Goal: Information Seeking & Learning: Learn about a topic

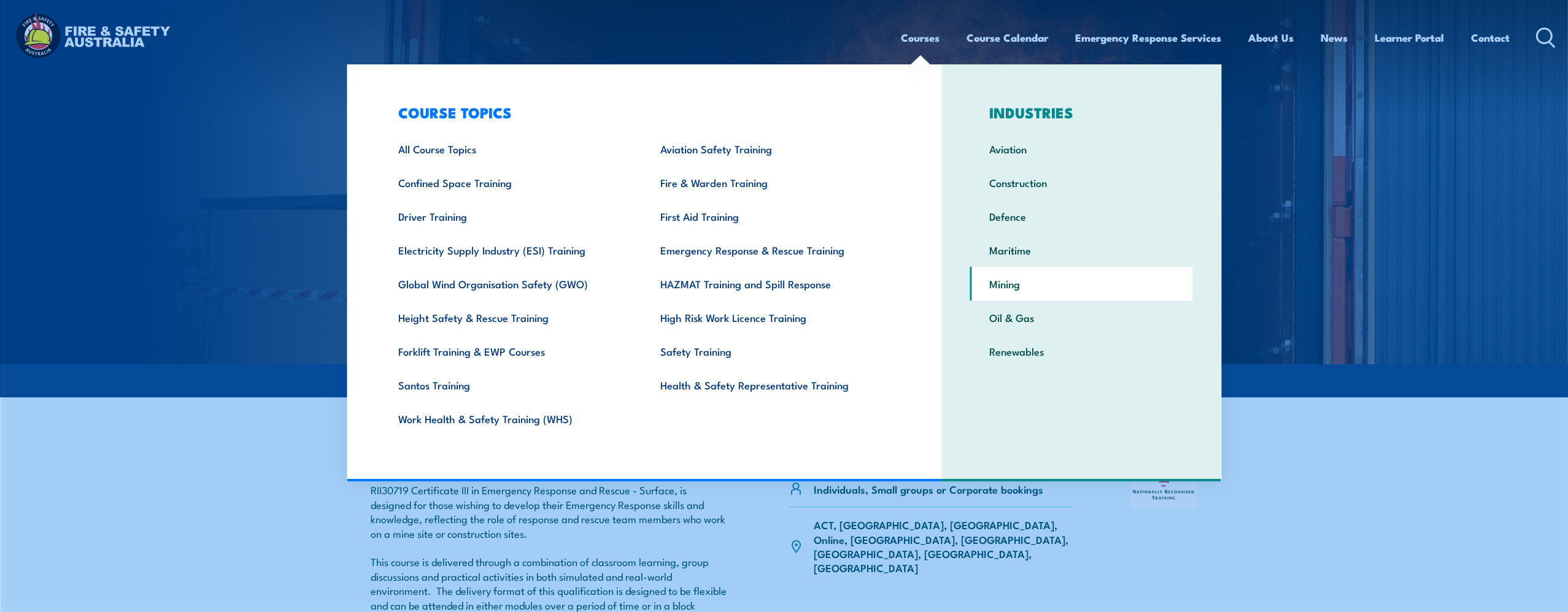
click at [1007, 279] on link "Mining" at bounding box center [1082, 284] width 223 height 34
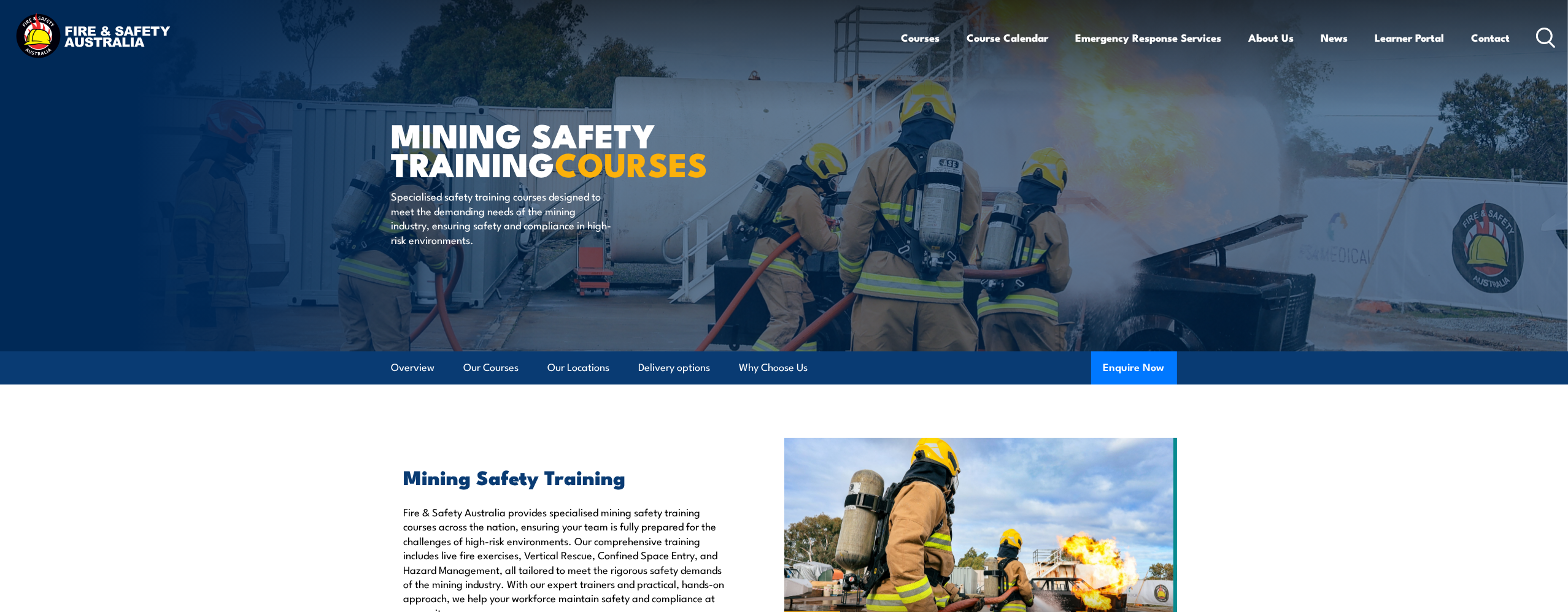
click at [1537, 36] on circle at bounding box center [1545, 36] width 15 height 15
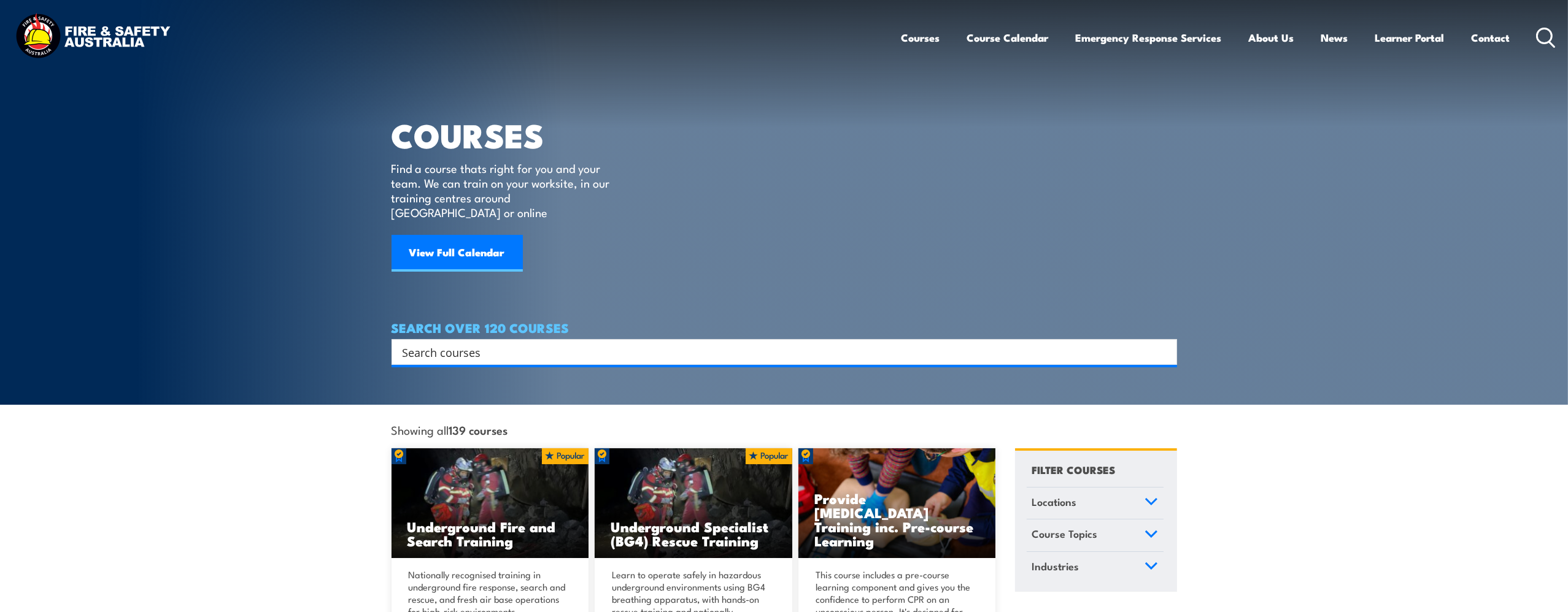
click at [479, 343] on input "Search input" at bounding box center [776, 352] width 747 height 18
type input "supervisor"
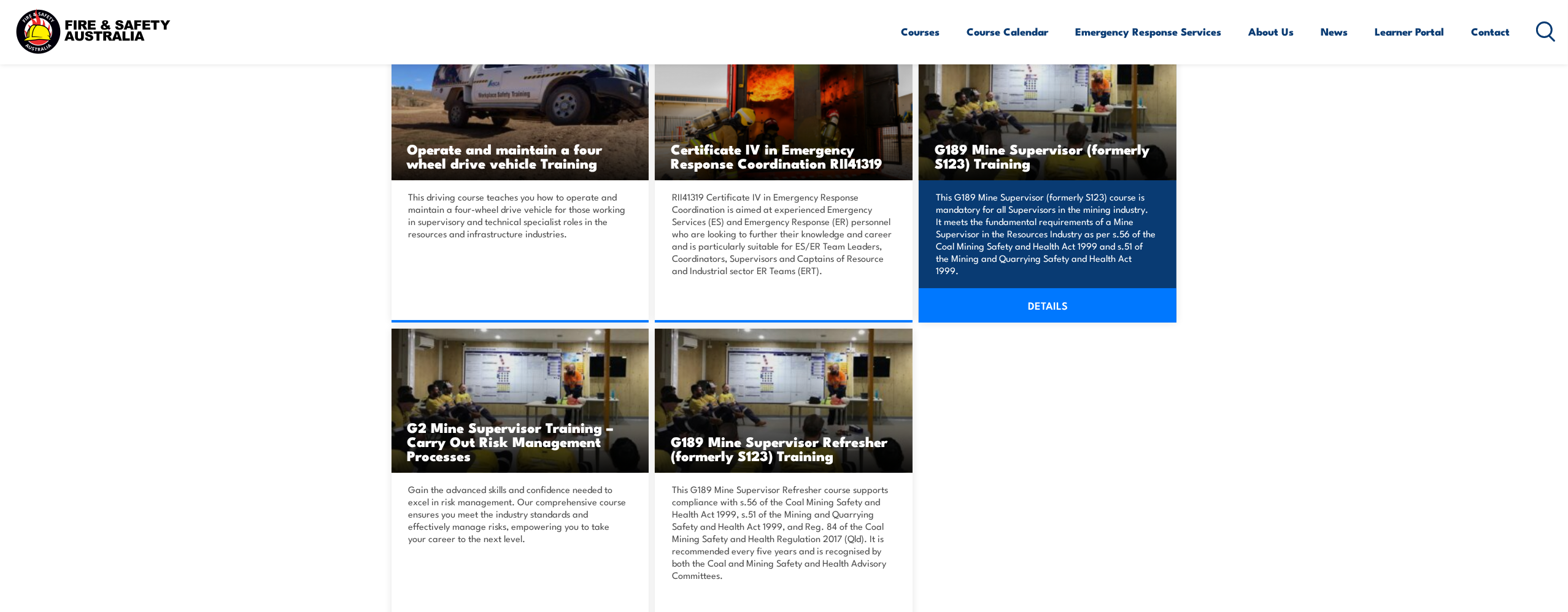
scroll to position [491, 0]
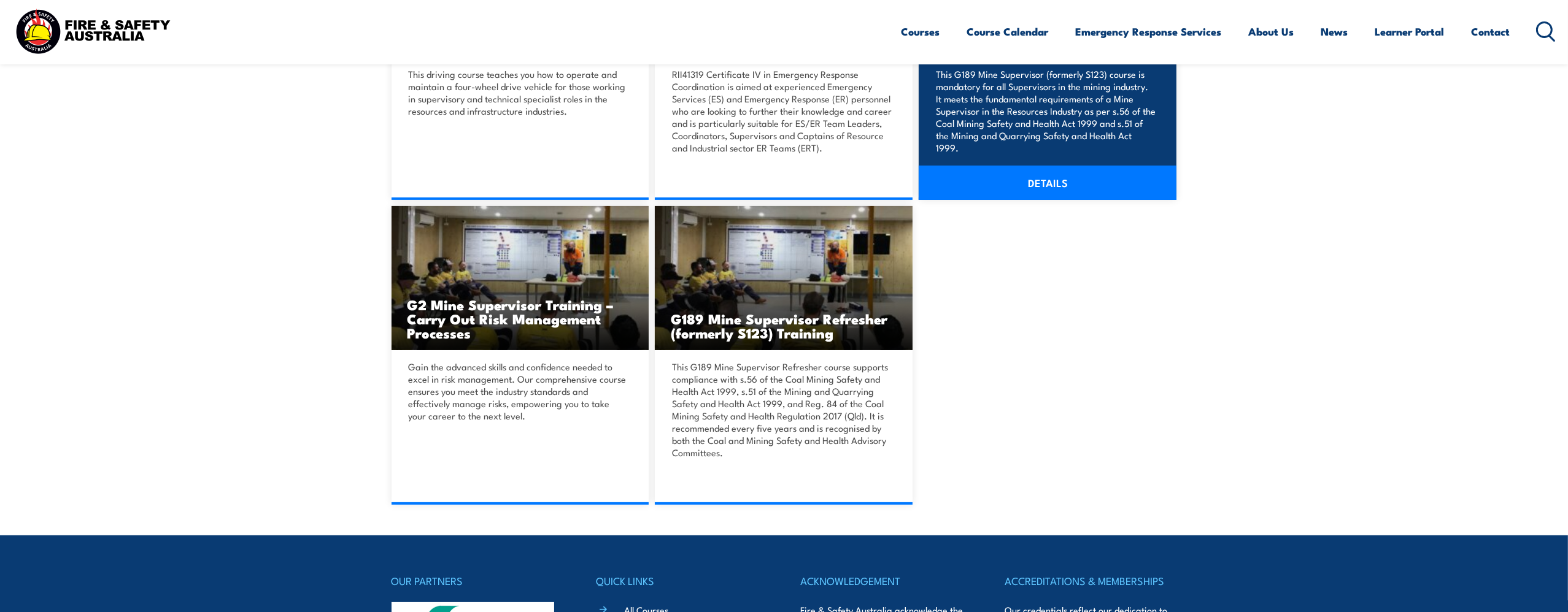
click at [1026, 180] on link "DETAILS" at bounding box center [1047, 182] width 258 height 34
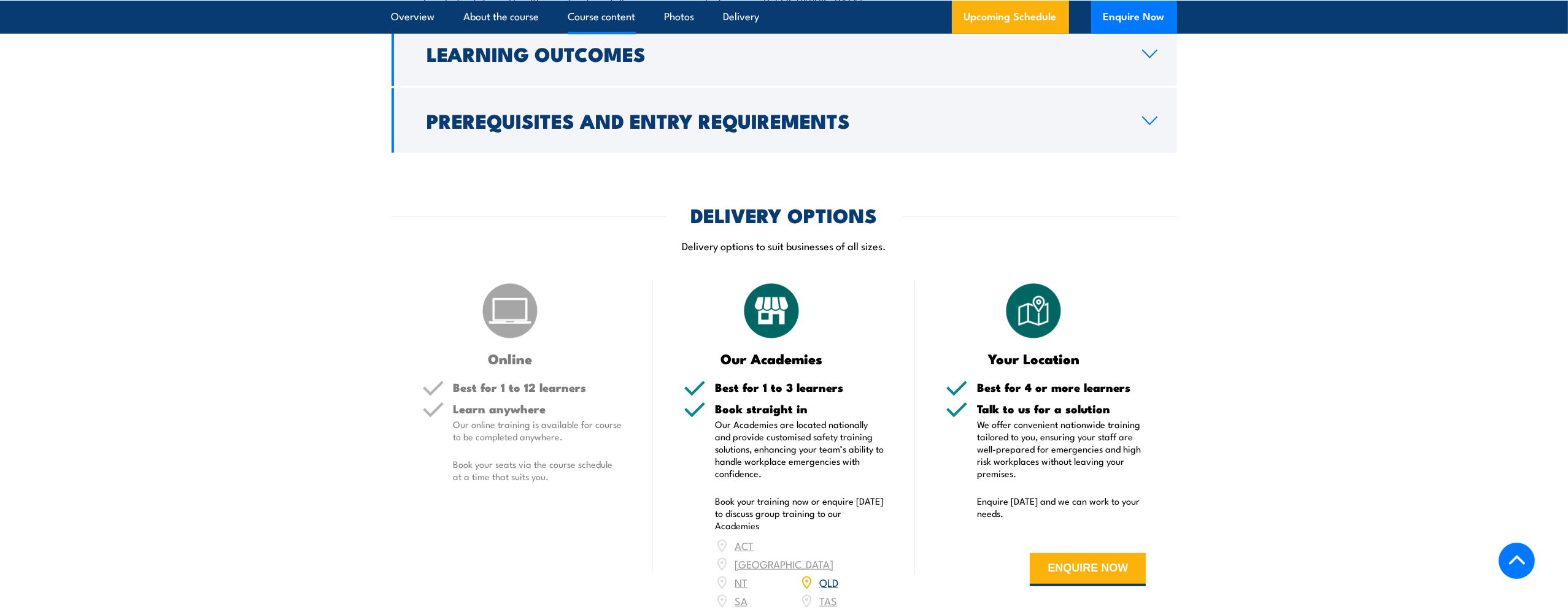
scroll to position [1595, 0]
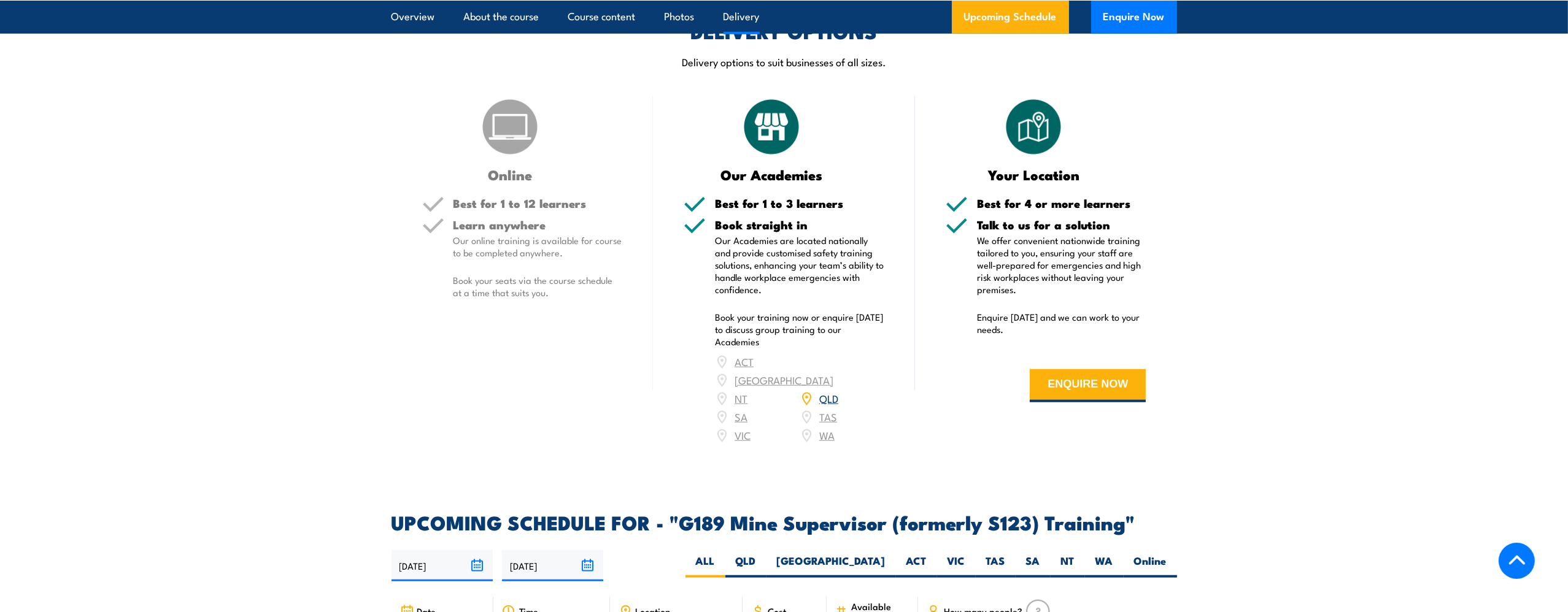
click at [829, 391] on link "QLD" at bounding box center [829, 398] width 19 height 15
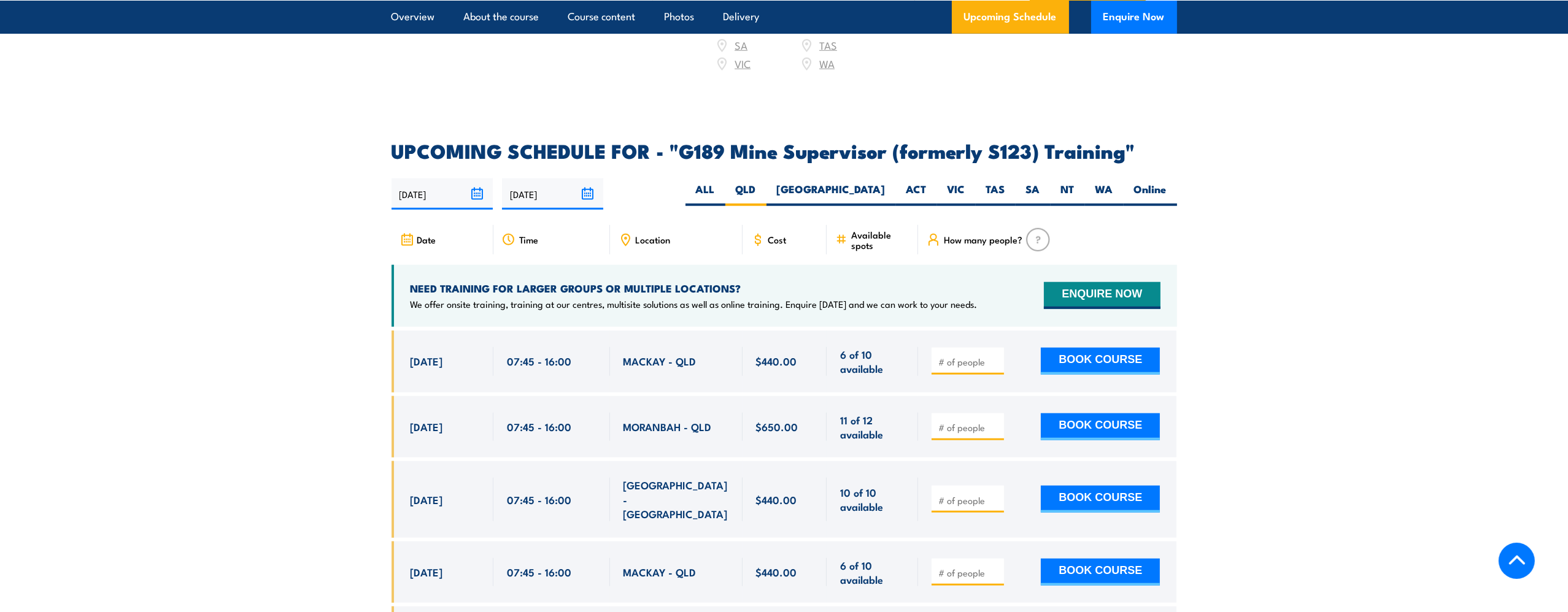
scroll to position [1905, 0]
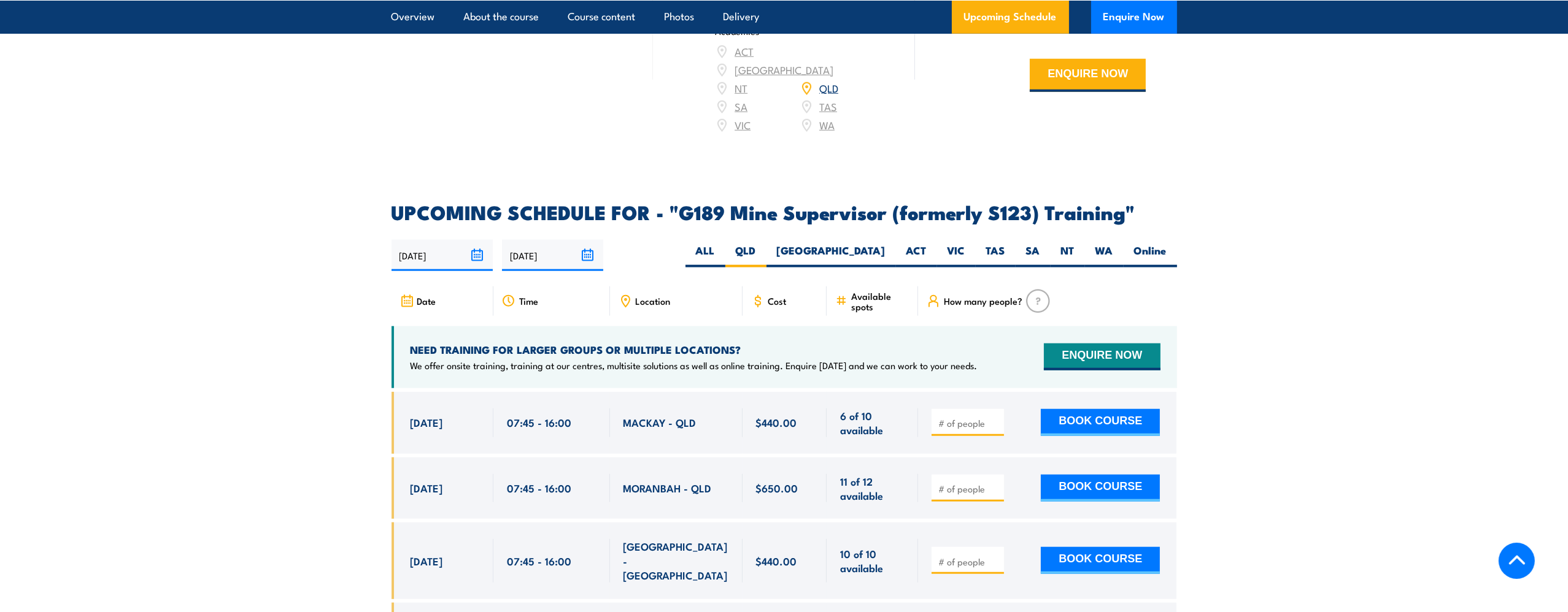
click at [663, 295] on span "Location" at bounding box center [654, 300] width 35 height 11
click at [657, 295] on span "Location" at bounding box center [654, 300] width 35 height 11
drag, startPoint x: 657, startPoint y: 280, endPoint x: 632, endPoint y: 280, distance: 25.0
click at [632, 287] on div "Location" at bounding box center [676, 301] width 132 height 29
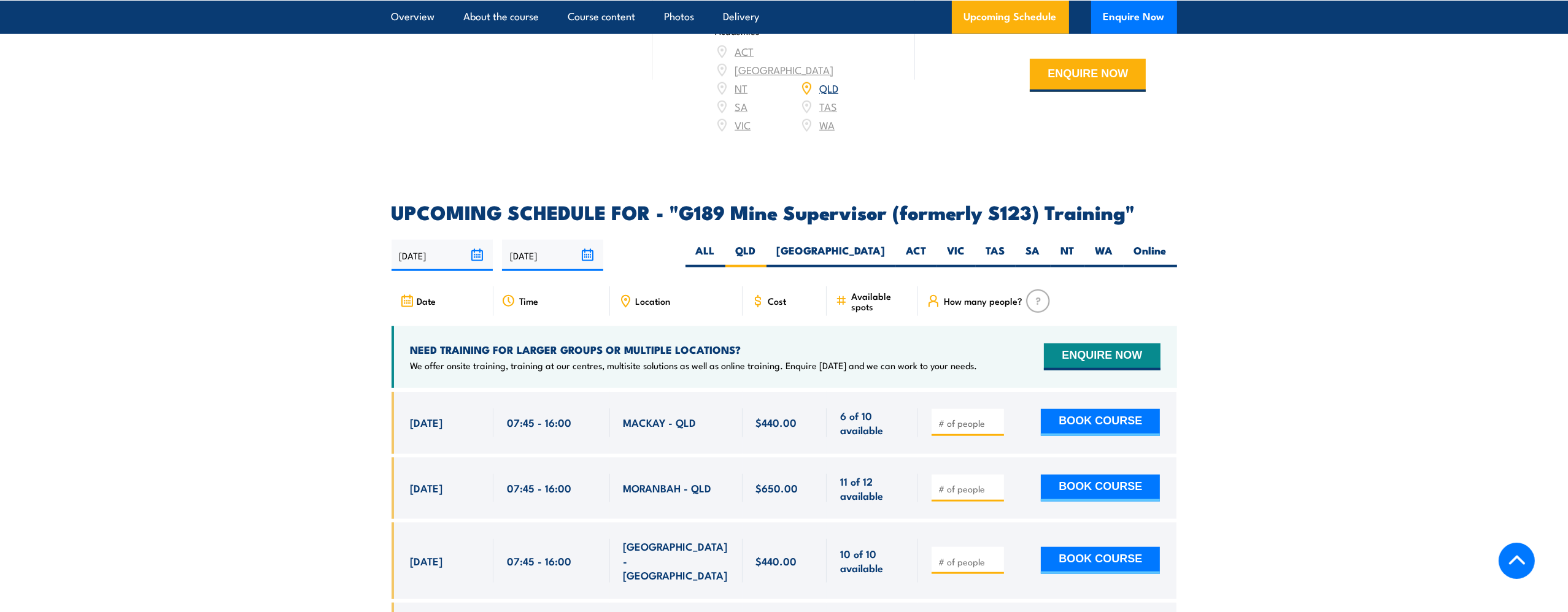
click at [615, 287] on div "Location" at bounding box center [676, 301] width 132 height 29
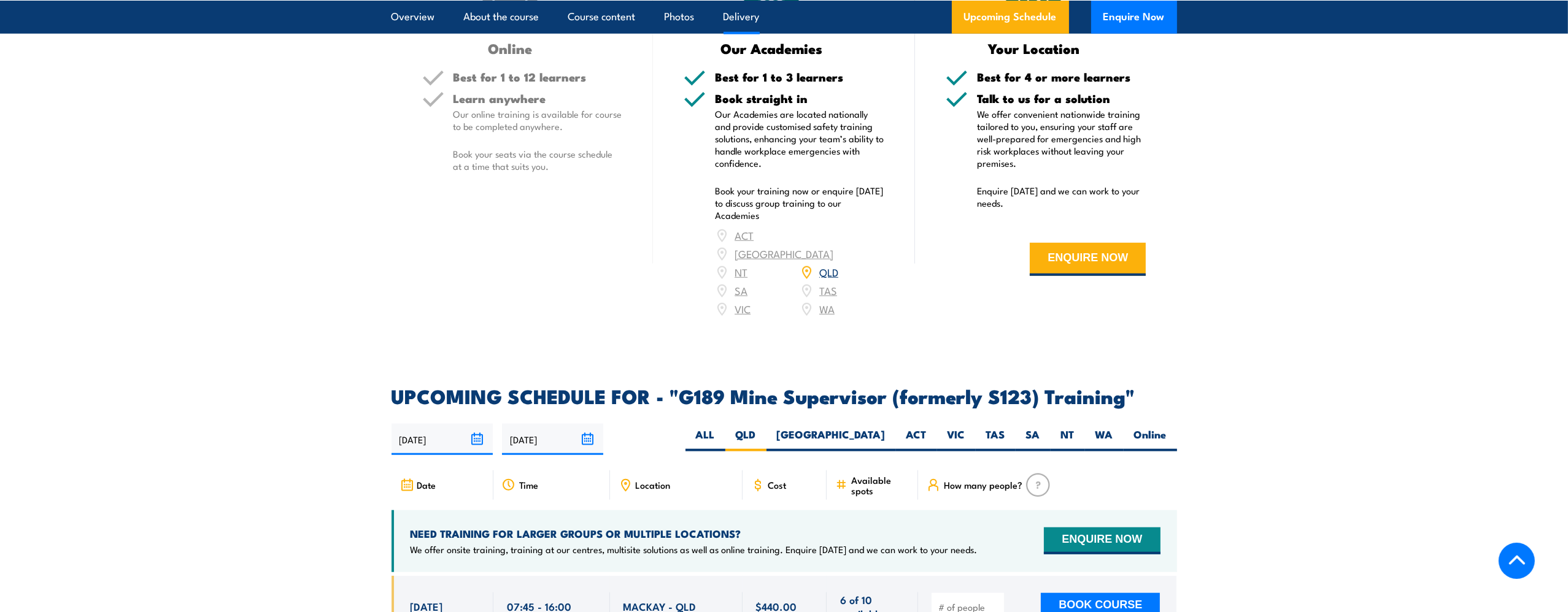
scroll to position [1782, 0]
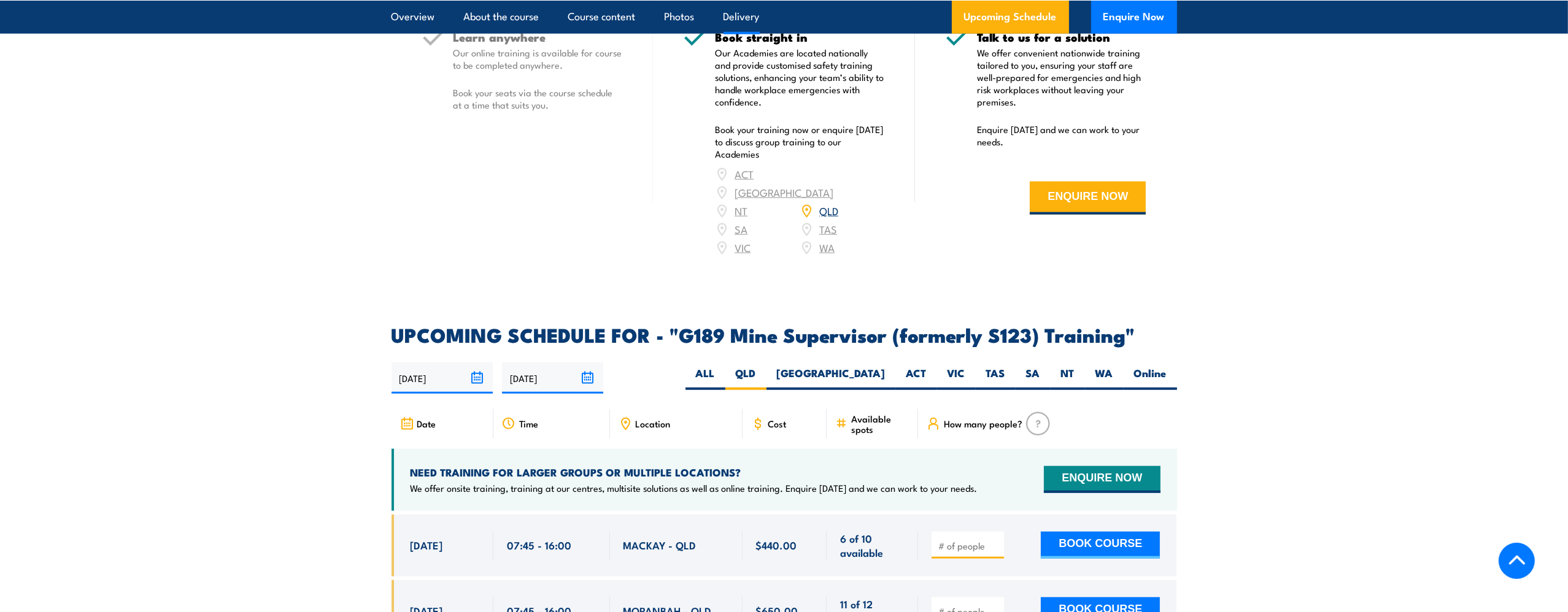
click at [643, 418] on span "Location" at bounding box center [654, 423] width 35 height 11
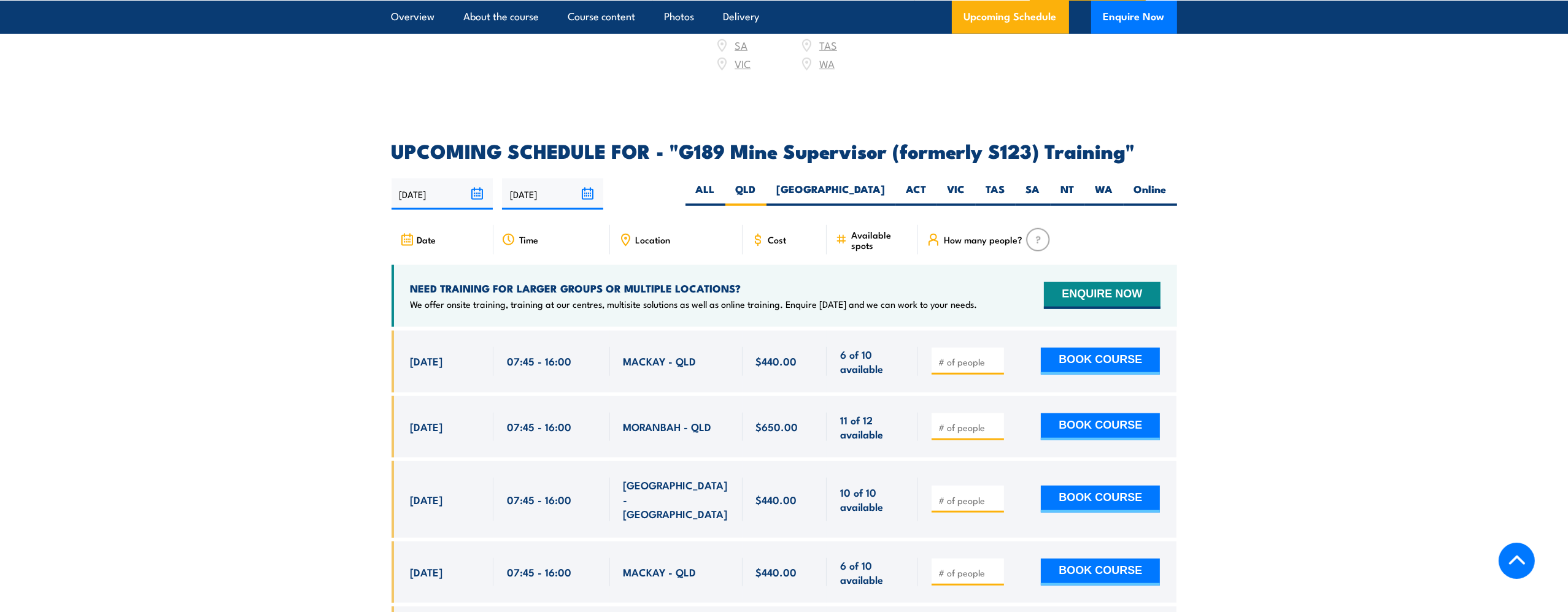
scroll to position [2028, 0]
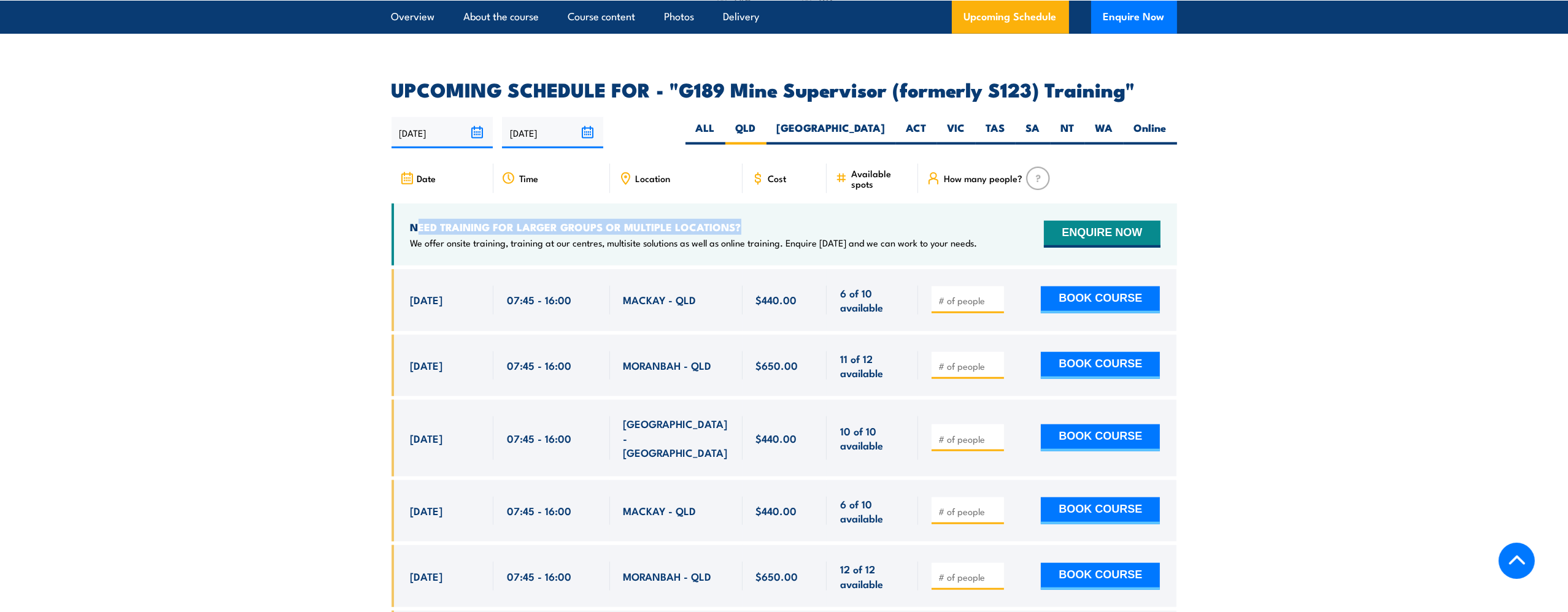
drag, startPoint x: 417, startPoint y: 199, endPoint x: 788, endPoint y: 202, distance: 371.0
click at [788, 204] on div "NEED TRAINING FOR LARGER GROUPS OR MULTIPLE LOCATIONS? We offer onsite training…" at bounding box center [784, 234] width 786 height 62
click at [787, 220] on h4 "NEED TRAINING FOR LARGER GROUPS OR MULTIPLE LOCATIONS?" at bounding box center [694, 227] width 567 height 14
click at [639, 173] on span "Location" at bounding box center [654, 178] width 35 height 11
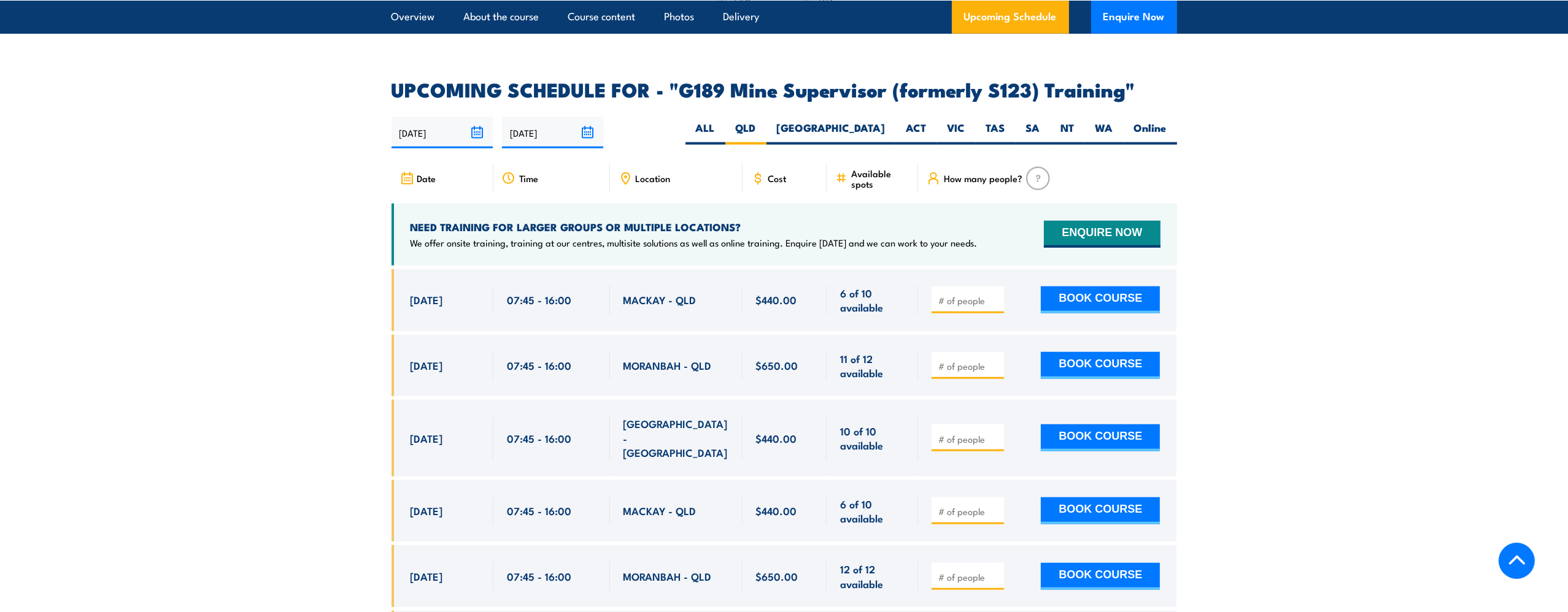
click at [630, 172] on icon at bounding box center [626, 179] width 14 height 14
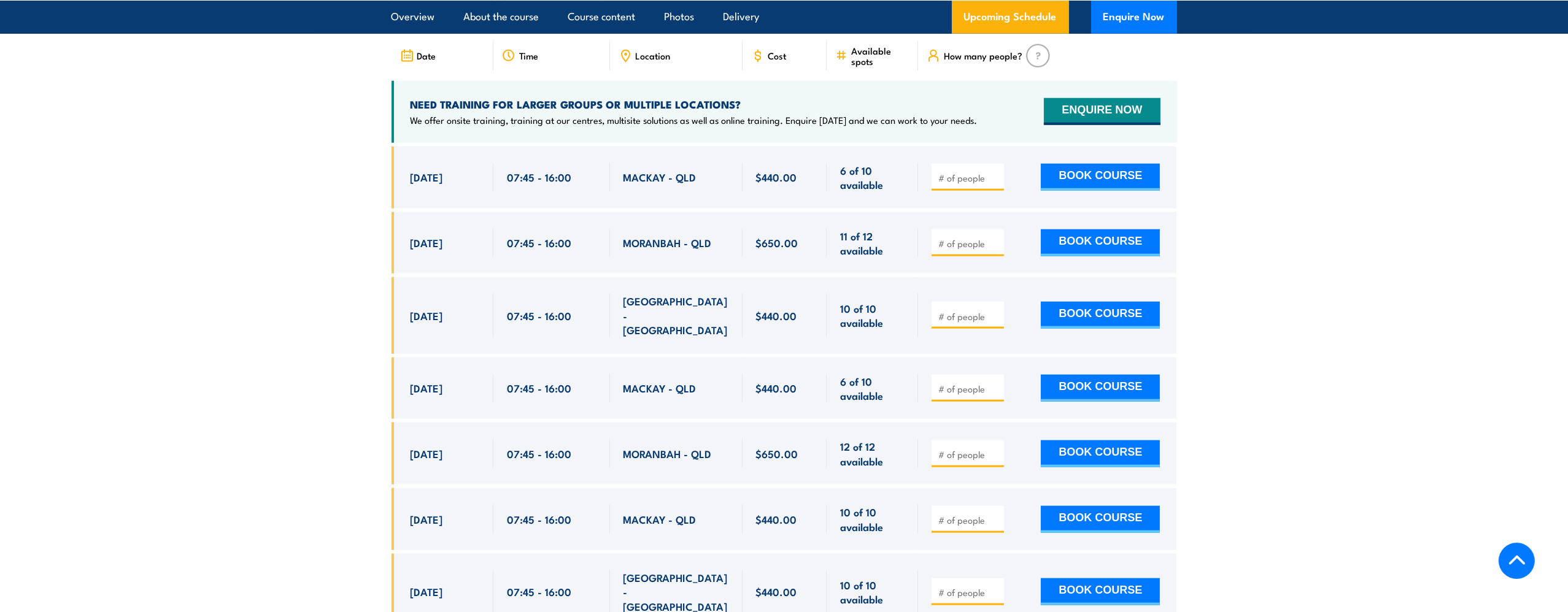
click at [959, 310] on input "number" at bounding box center [969, 317] width 61 height 12
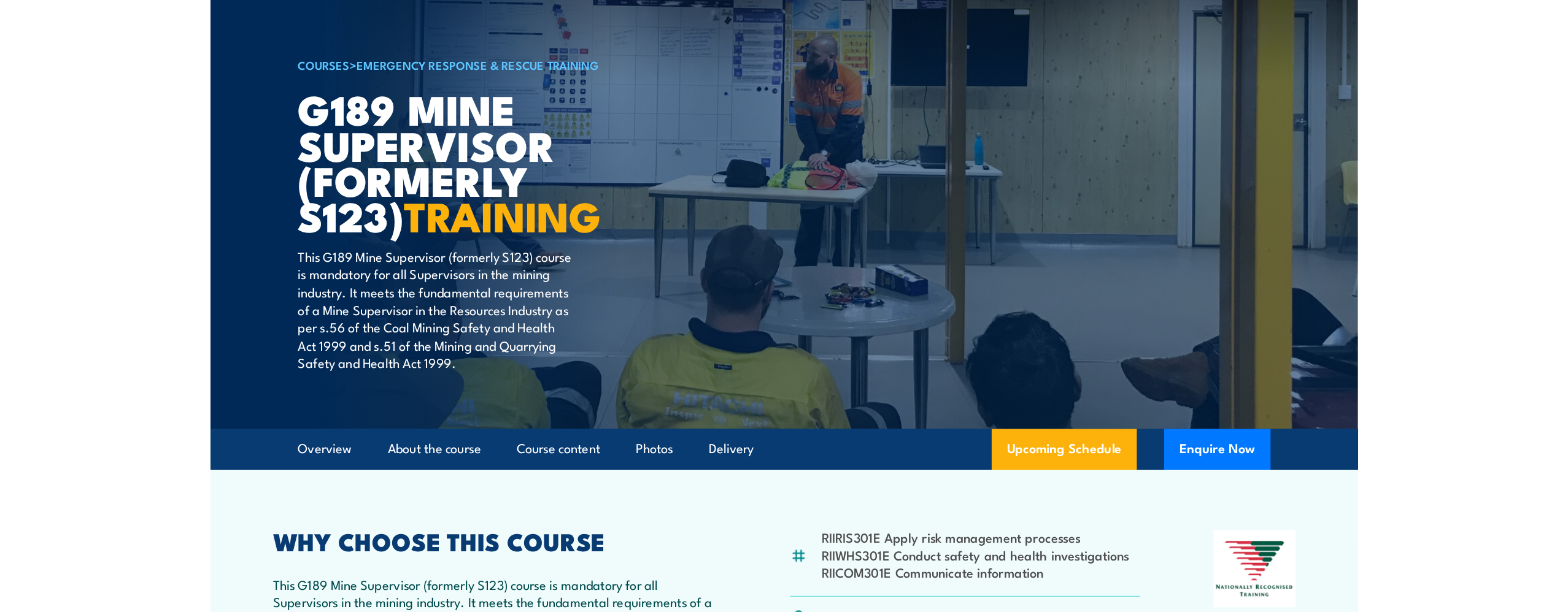
scroll to position [0, 0]
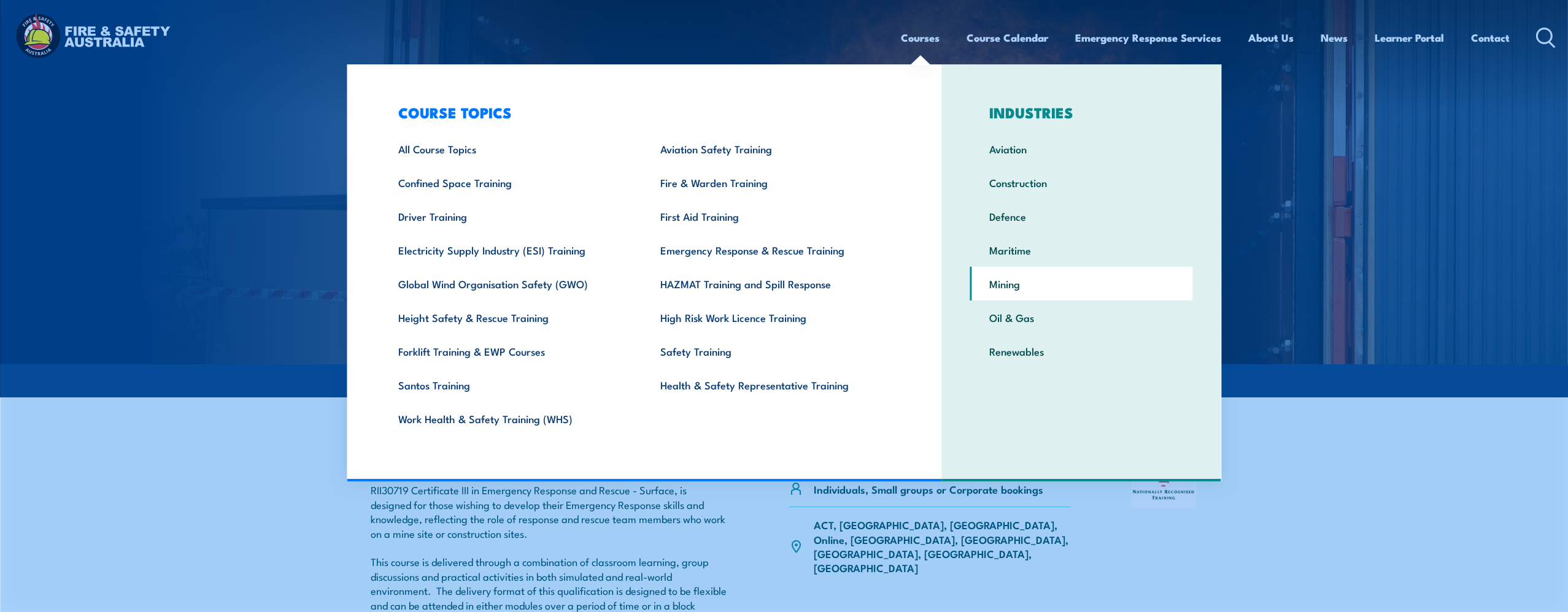
click at [1006, 275] on link "Mining" at bounding box center [1082, 284] width 223 height 34
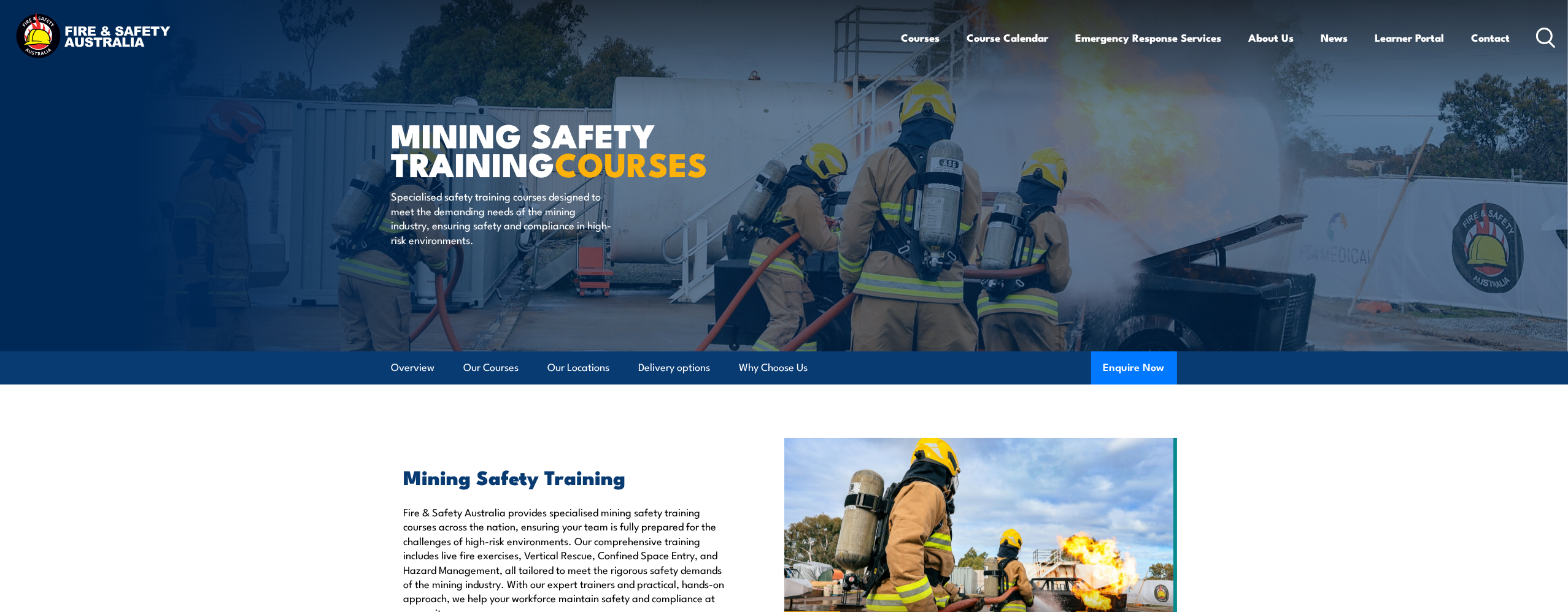
click at [1557, 39] on header "Courses Course Calendar Emergency Response Services Services Overview Emergency…" at bounding box center [784, 37] width 1568 height 76
click at [1548, 44] on icon at bounding box center [1546, 37] width 19 height 20
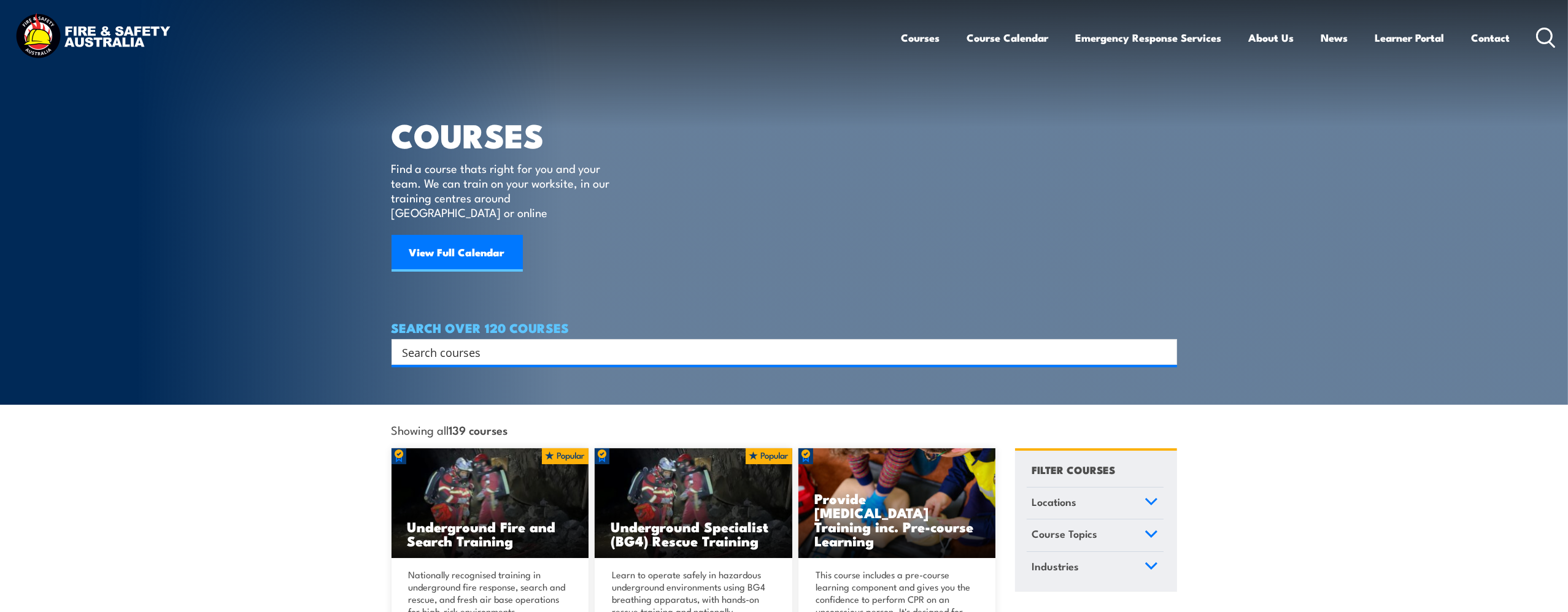
click at [492, 343] on input "Search input" at bounding box center [776, 352] width 747 height 18
type input "g2"
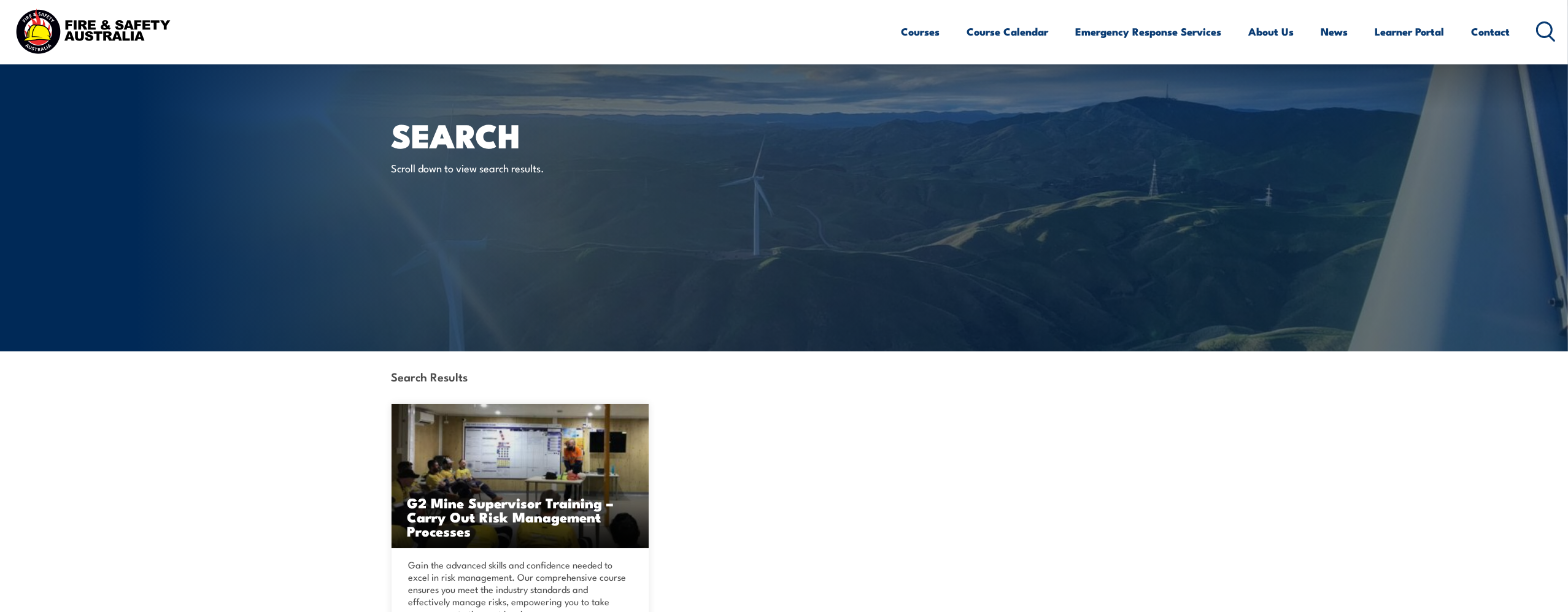
scroll to position [307, 0]
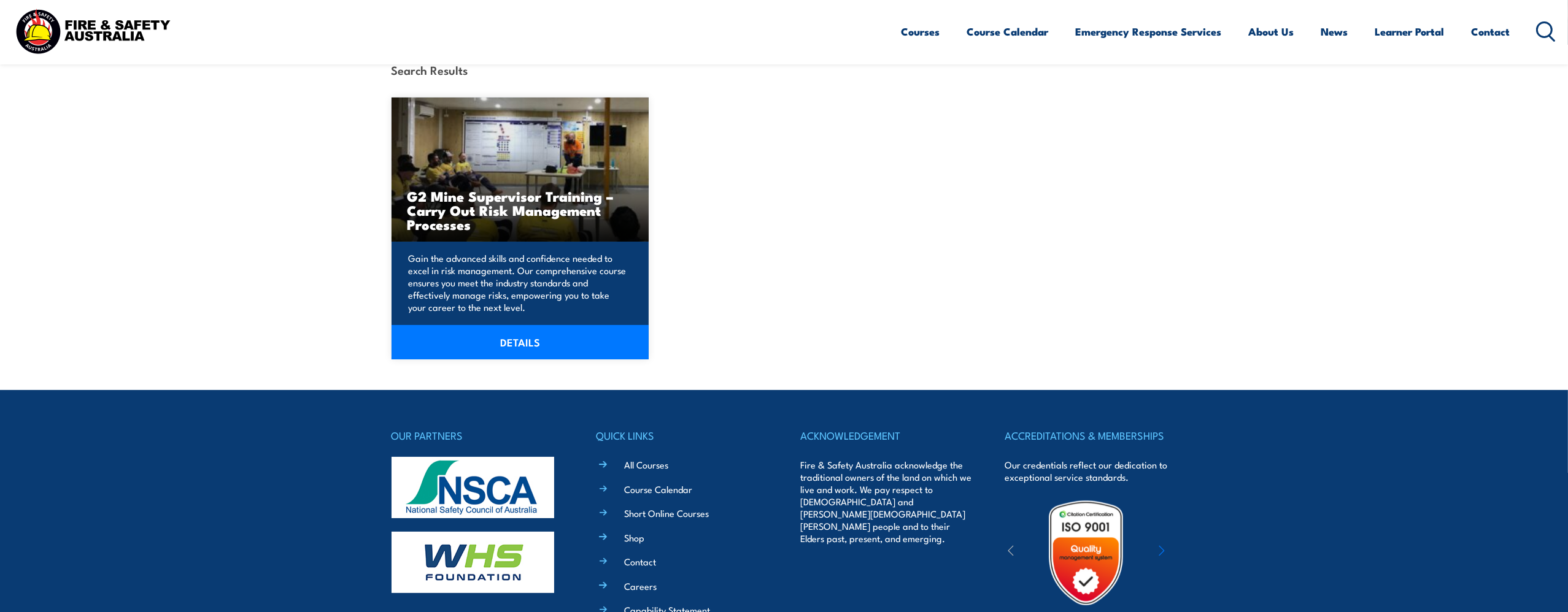
click at [518, 287] on p "Gain the advanced skills and confidence needed to excel in risk management. Our…" at bounding box center [519, 283] width 220 height 61
click at [513, 342] on link "DETAILS" at bounding box center [521, 342] width 258 height 34
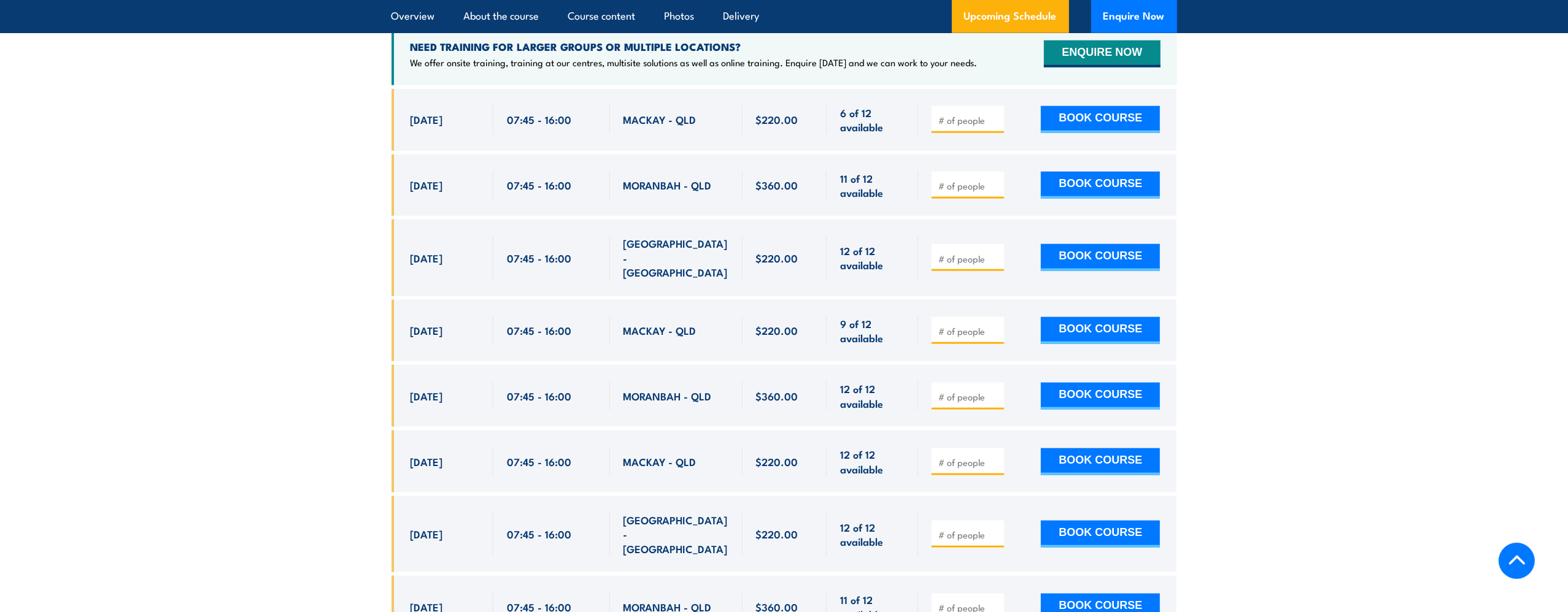
scroll to position [2147, 0]
